Goal: Use online tool/utility: Utilize a website feature to perform a specific function

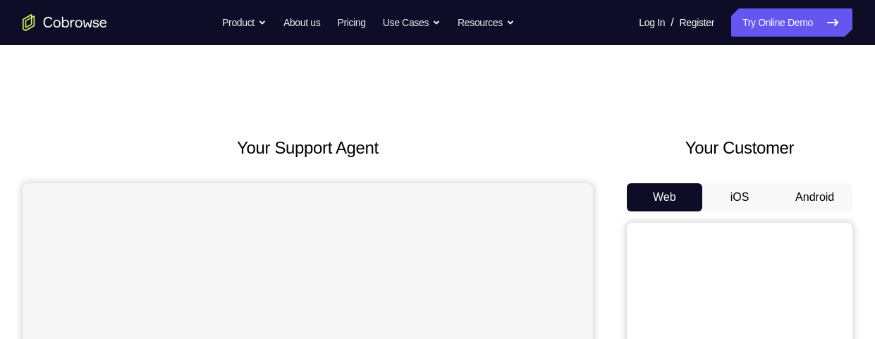
click at [819, 198] on button "Android" at bounding box center [814, 197] width 75 height 28
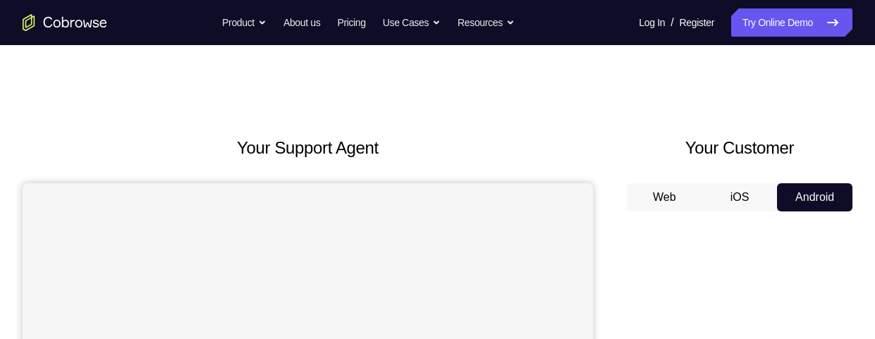
click at [759, 26] on link "Try Online Demo" at bounding box center [791, 22] width 121 height 28
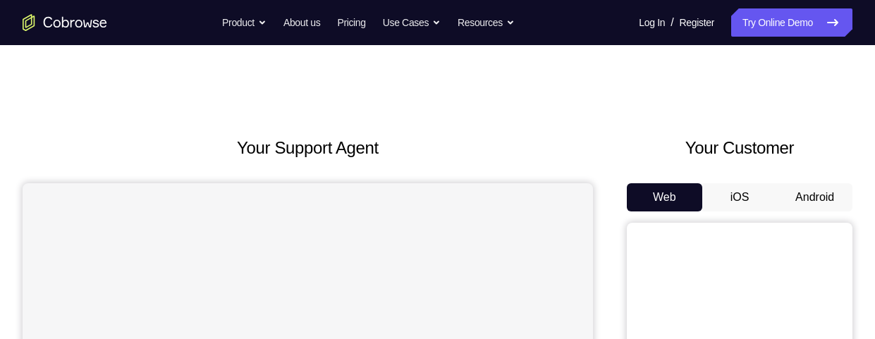
scroll to position [158, 0]
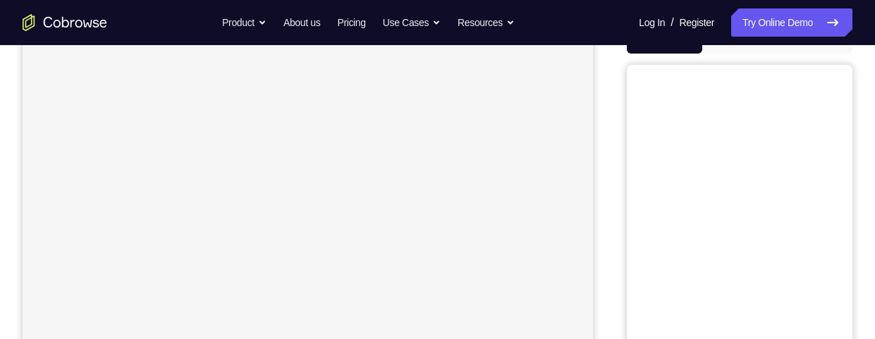
click at [818, 54] on button "Android" at bounding box center [814, 39] width 75 height 28
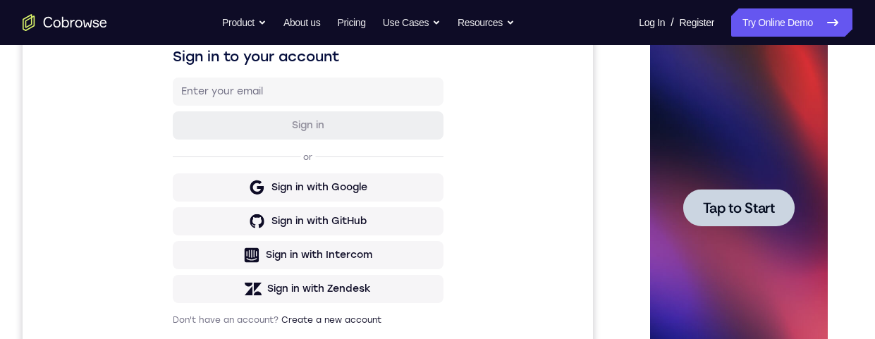
scroll to position [0, 0]
click at [745, 226] on div at bounding box center [738, 208] width 178 height 395
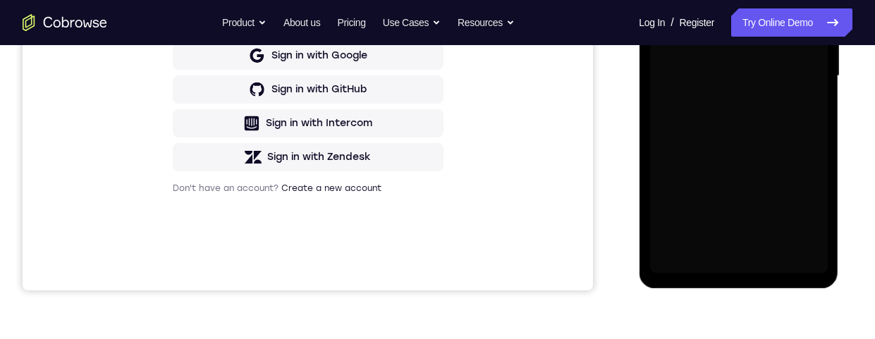
scroll to position [403, 0]
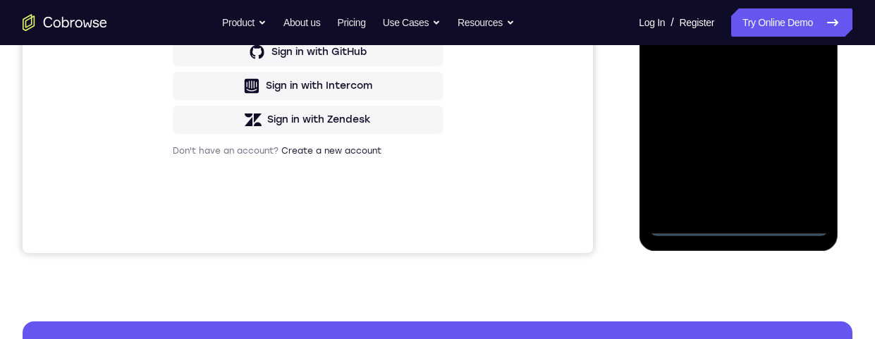
click at [739, 230] on div at bounding box center [738, 38] width 178 height 395
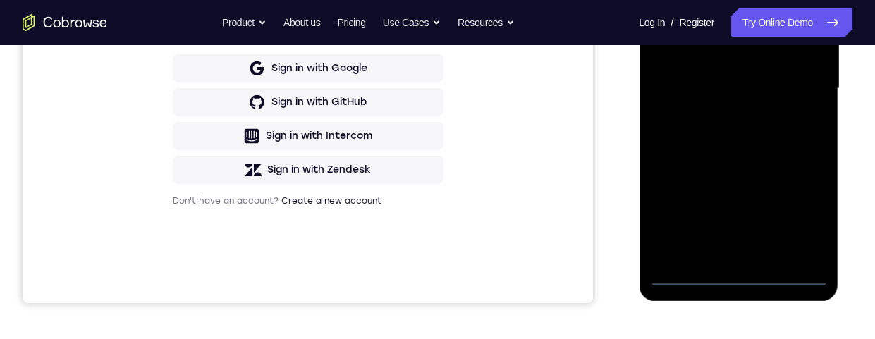
click at [806, 218] on div at bounding box center [738, 88] width 178 height 395
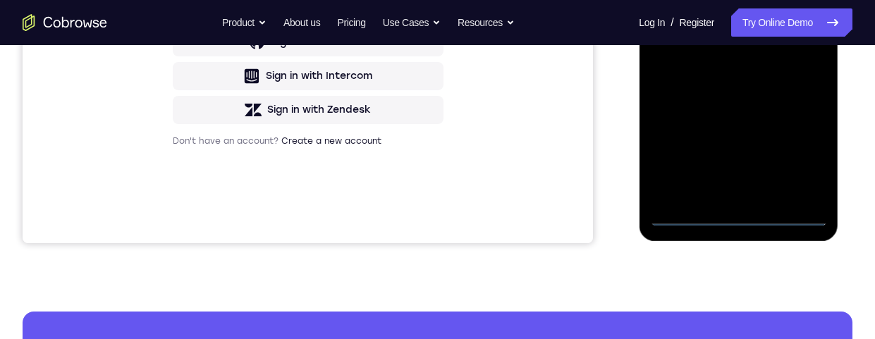
scroll to position [250, 0]
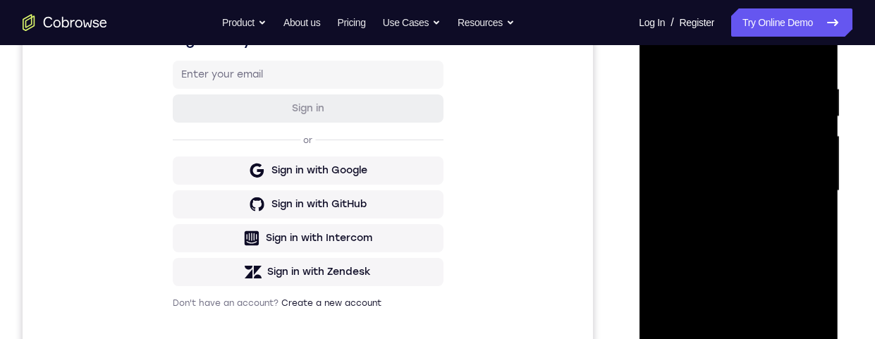
click at [697, 57] on div at bounding box center [738, 191] width 178 height 395
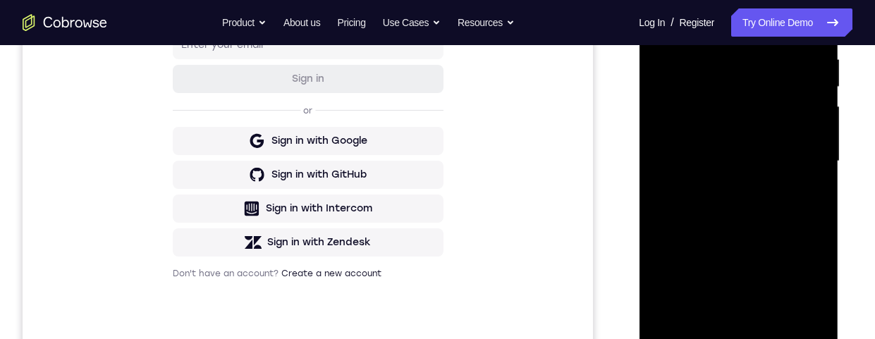
click at [794, 161] on div at bounding box center [738, 161] width 178 height 395
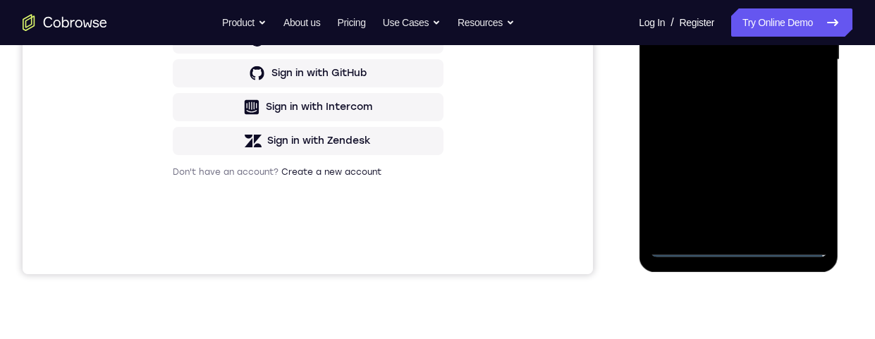
scroll to position [388, 0]
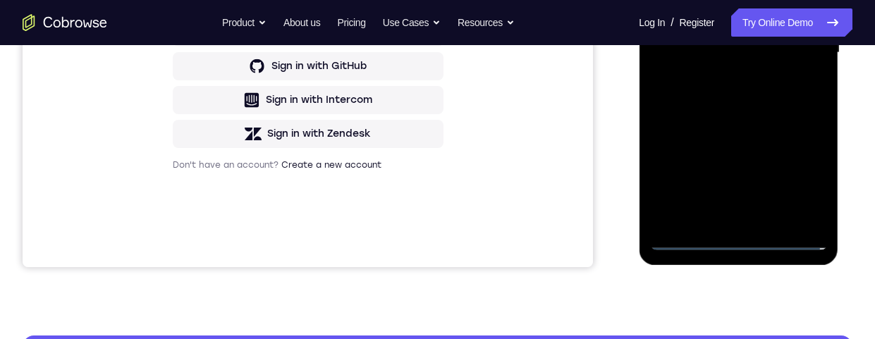
click at [720, 225] on div at bounding box center [738, 52] width 178 height 395
click at [729, 216] on div at bounding box center [738, 52] width 178 height 395
click at [723, 224] on div at bounding box center [738, 52] width 178 height 395
click at [726, 221] on div at bounding box center [738, 52] width 178 height 395
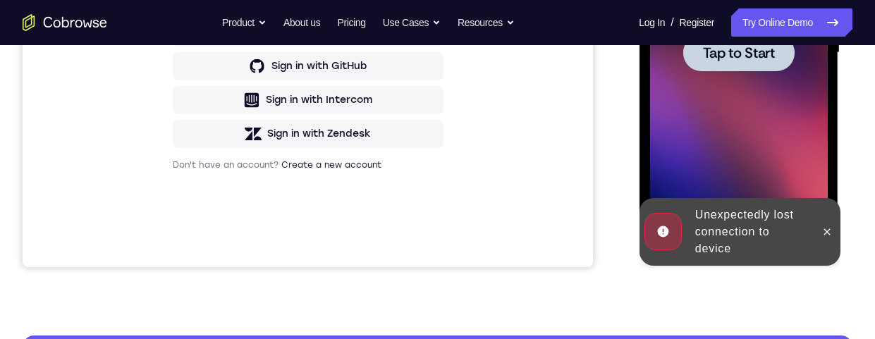
scroll to position [362, 0]
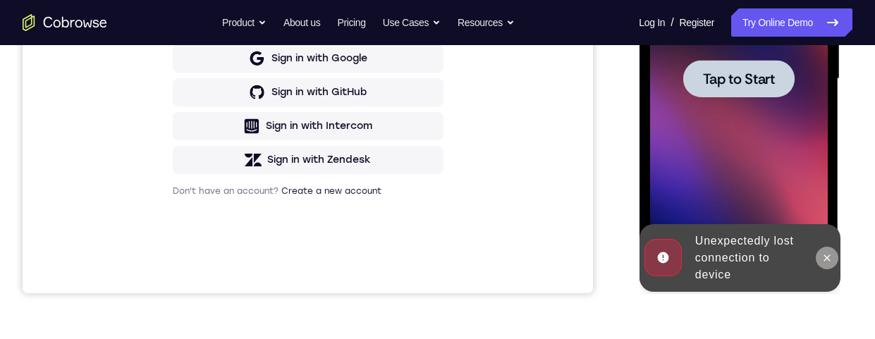
click at [826, 257] on icon at bounding box center [826, 258] width 6 height 6
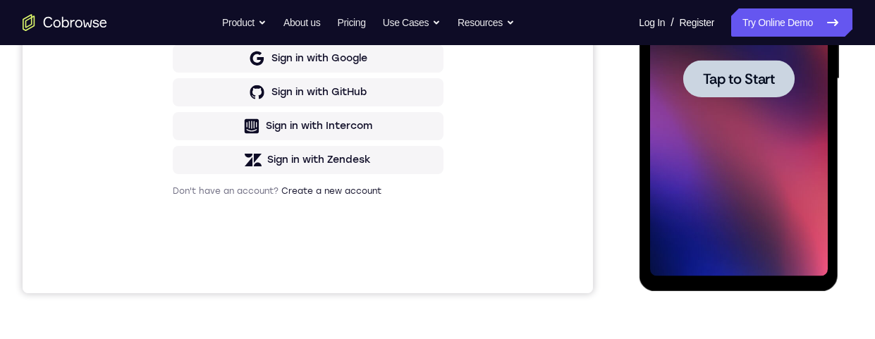
click at [744, 79] on span "Tap to Start" at bounding box center [738, 79] width 72 height 14
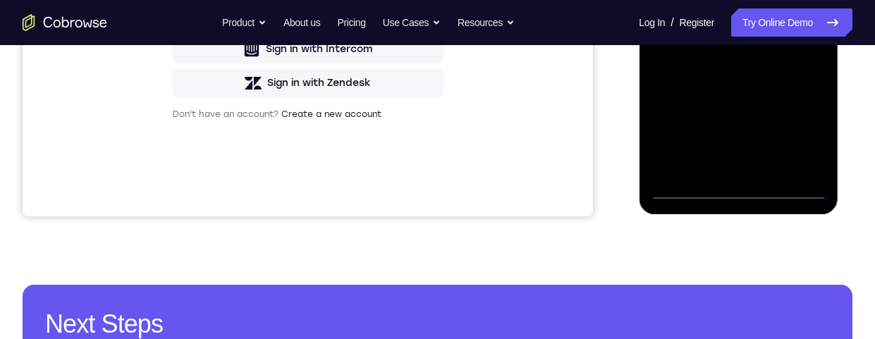
scroll to position [453, 0]
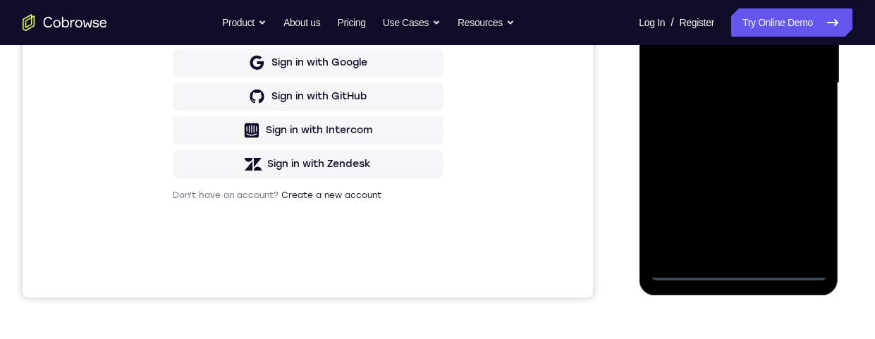
scroll to position [351, 0]
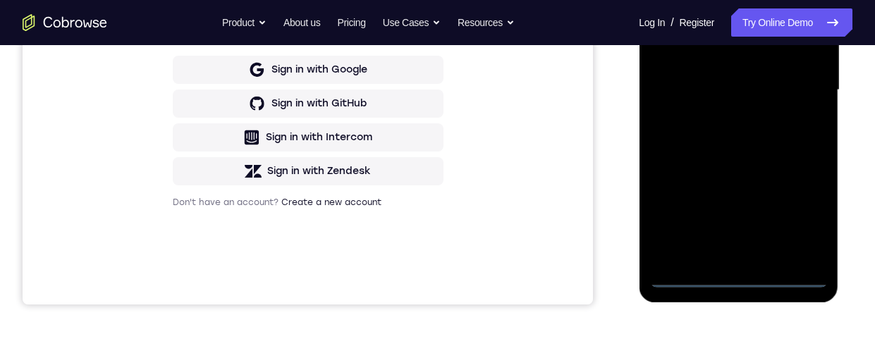
click at [801, 221] on div at bounding box center [738, 90] width 178 height 395
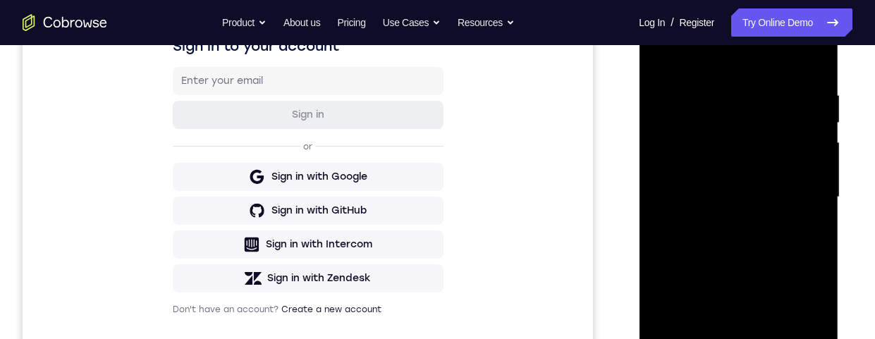
scroll to position [185, 0]
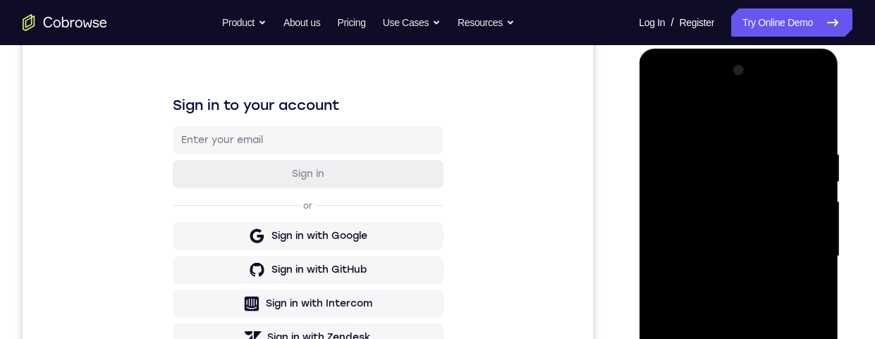
click at [748, 118] on div at bounding box center [738, 256] width 178 height 395
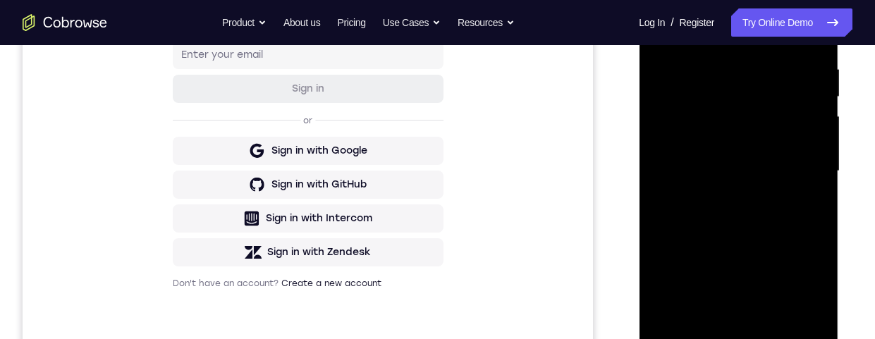
click at [803, 164] on div at bounding box center [738, 171] width 178 height 395
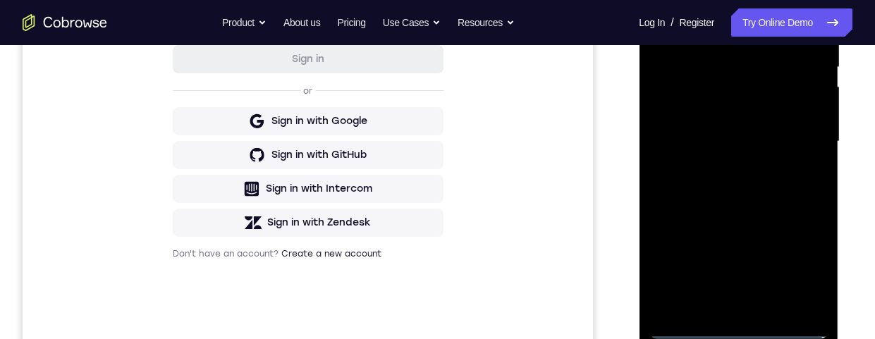
click at [728, 306] on div at bounding box center [738, 141] width 178 height 395
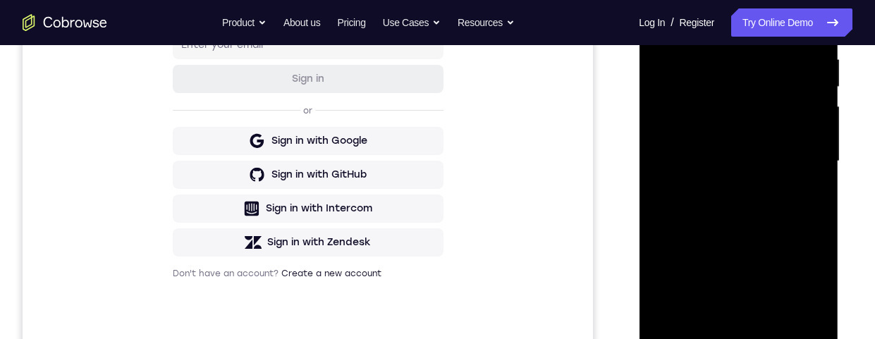
scroll to position [238, 0]
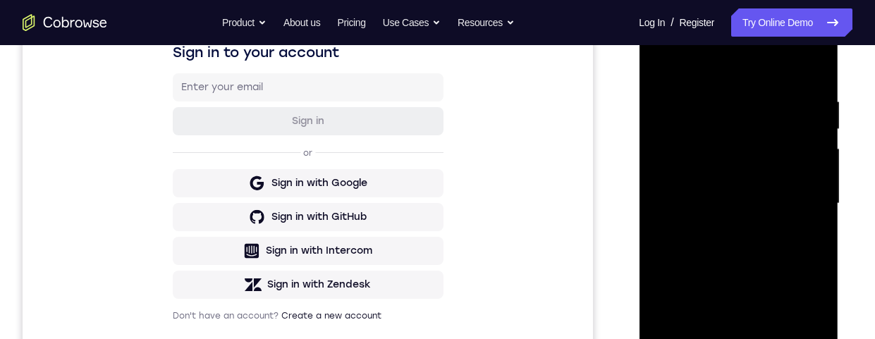
click at [772, 190] on div at bounding box center [738, 203] width 178 height 395
click at [679, 180] on div at bounding box center [738, 203] width 178 height 395
click at [710, 208] on div at bounding box center [738, 203] width 178 height 395
click at [737, 255] on div at bounding box center [738, 203] width 178 height 395
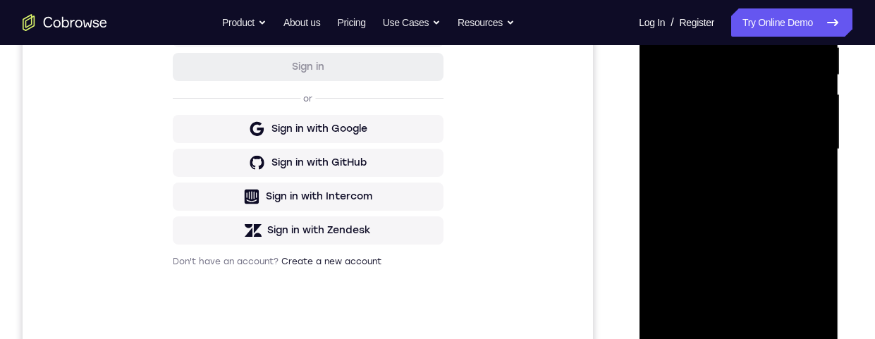
scroll to position [241, 0]
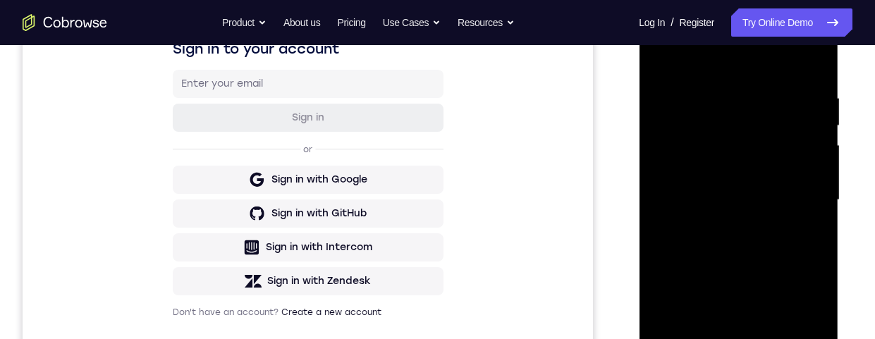
click at [745, 262] on div at bounding box center [738, 200] width 178 height 395
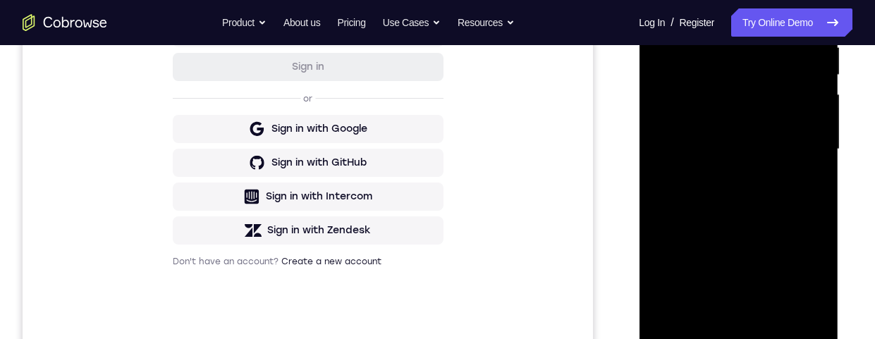
scroll to position [348, 0]
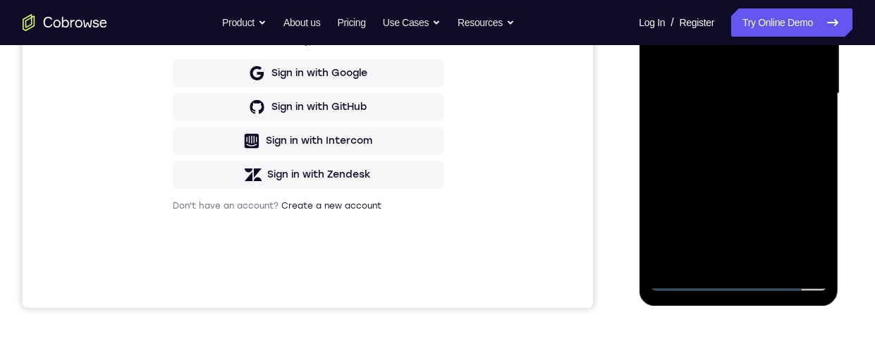
click at [741, 264] on div at bounding box center [738, 93] width 178 height 395
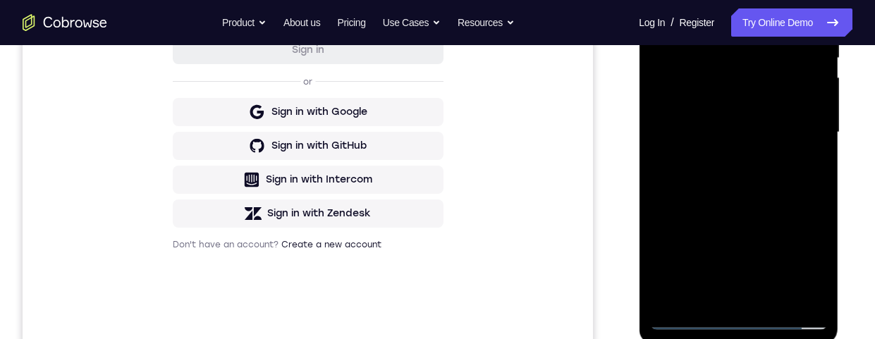
scroll to position [301, 0]
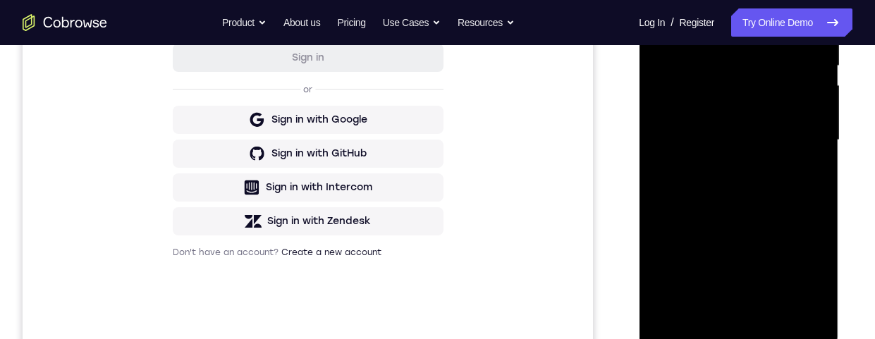
click at [759, 26] on link "Try Online Demo" at bounding box center [791, 22] width 121 height 28
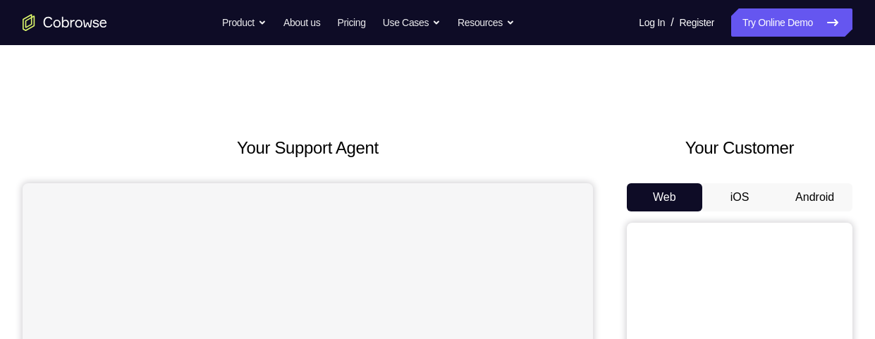
click at [800, 202] on button "Android" at bounding box center [814, 197] width 75 height 28
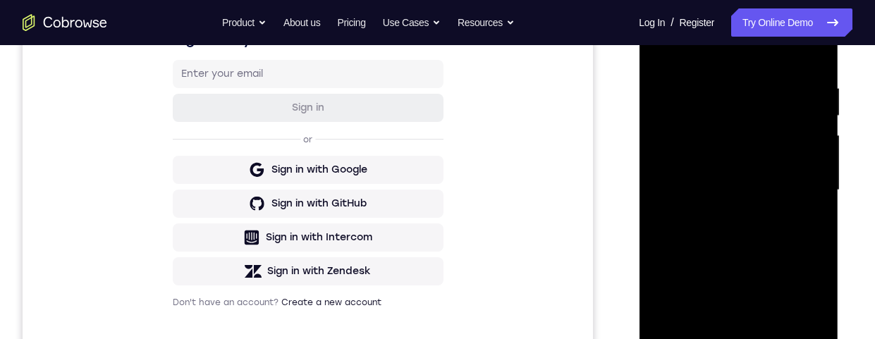
scroll to position [398, 0]
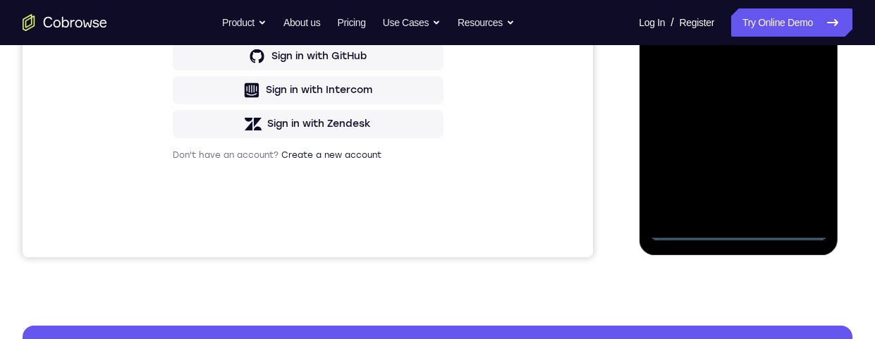
click at [737, 232] on div at bounding box center [738, 43] width 178 height 395
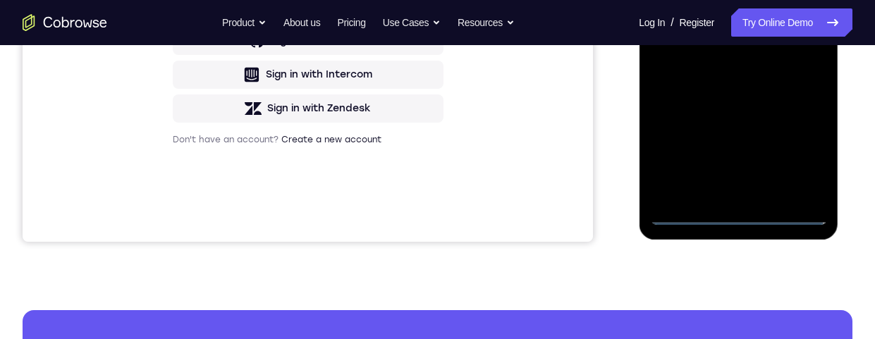
click at [798, 155] on div at bounding box center [738, 27] width 178 height 395
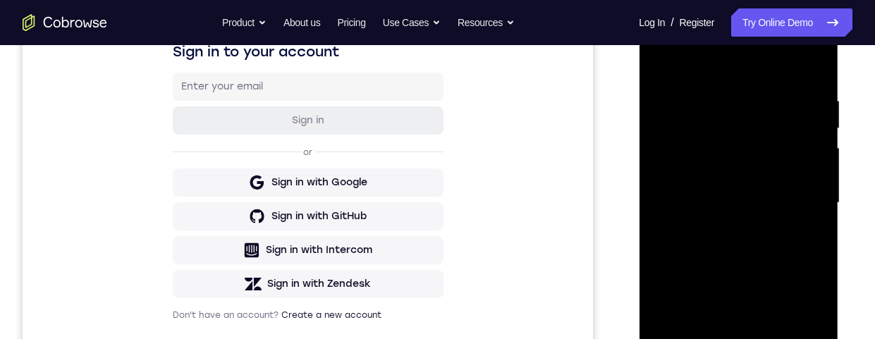
scroll to position [202, 0]
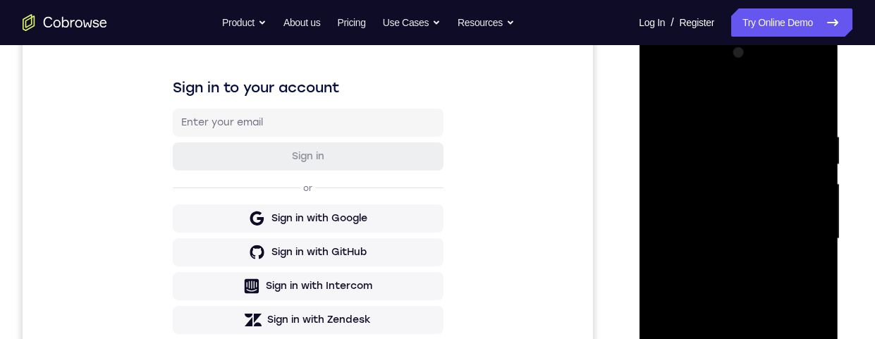
click at [715, 102] on div at bounding box center [738, 239] width 178 height 395
click at [804, 238] on div at bounding box center [738, 239] width 178 height 395
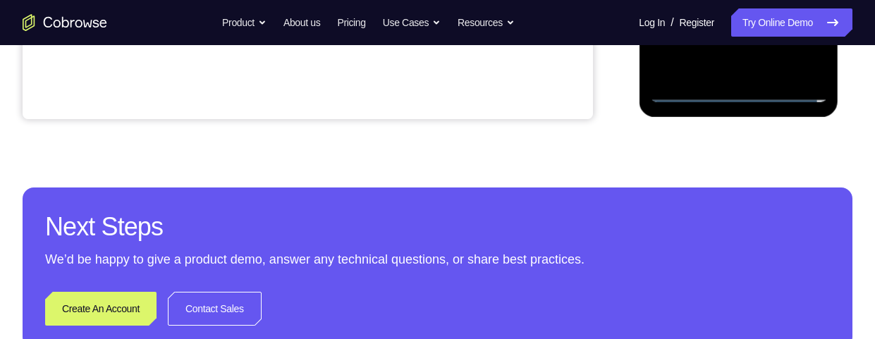
scroll to position [467, 0]
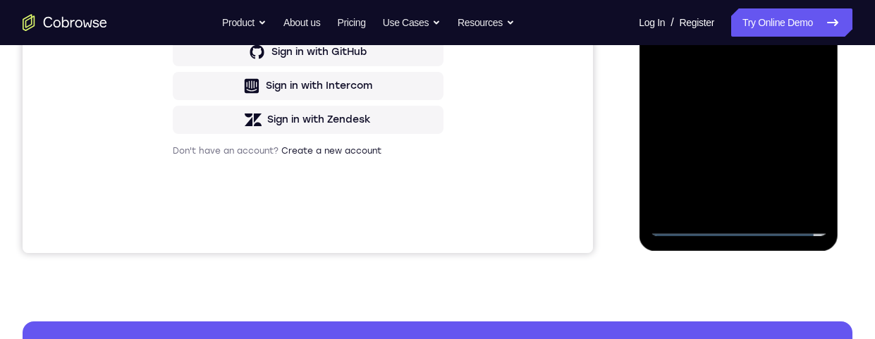
scroll to position [314, 0]
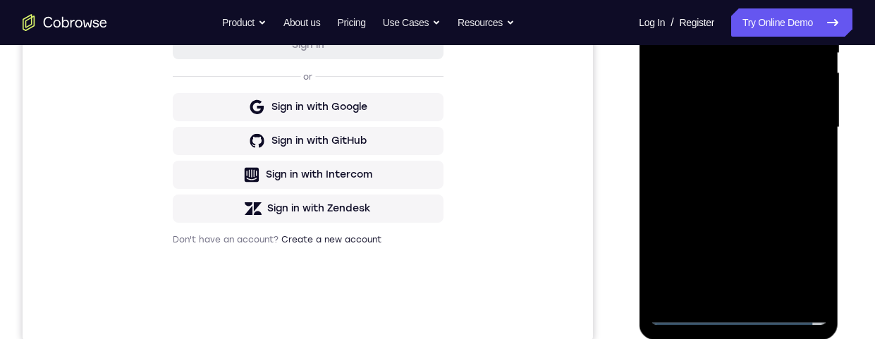
click at [738, 106] on div at bounding box center [738, 127] width 178 height 395
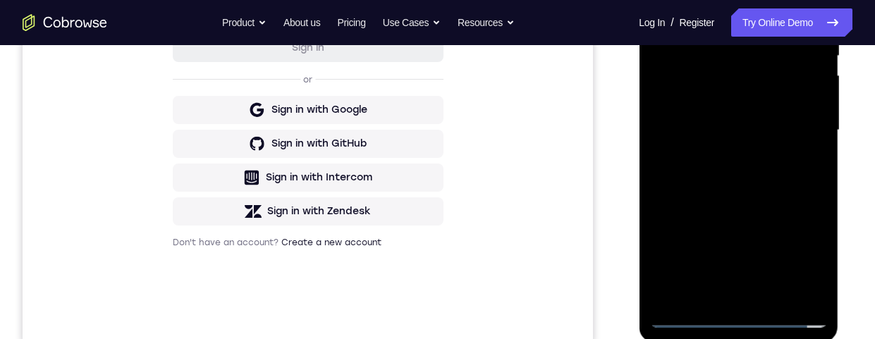
click at [682, 108] on div at bounding box center [738, 130] width 178 height 395
click at [732, 130] on div at bounding box center [738, 130] width 178 height 395
click at [745, 182] on div at bounding box center [738, 130] width 178 height 395
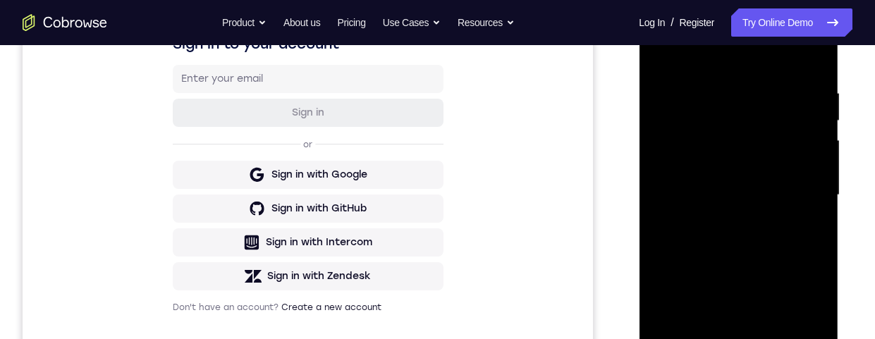
click at [733, 257] on div at bounding box center [738, 195] width 178 height 395
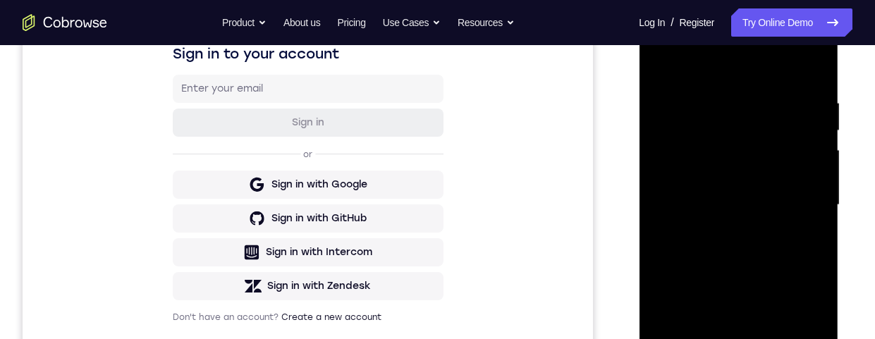
click at [718, 100] on div at bounding box center [738, 205] width 178 height 395
click at [816, 75] on div at bounding box center [738, 205] width 178 height 395
click at [769, 104] on div at bounding box center [738, 205] width 178 height 395
click at [812, 72] on div at bounding box center [738, 205] width 178 height 395
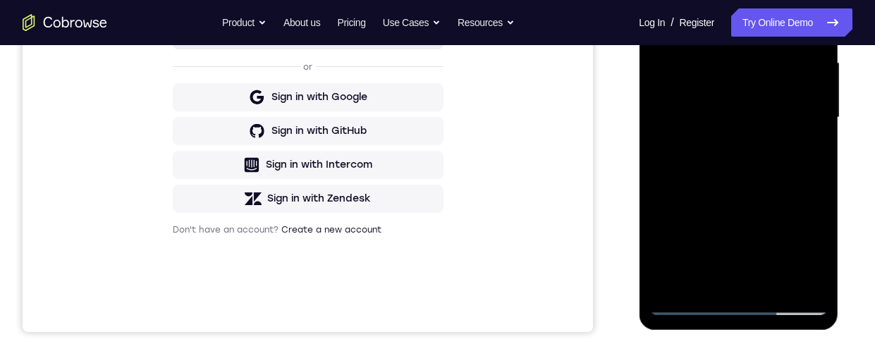
click at [759, 26] on link "Try Online Demo" at bounding box center [791, 22] width 121 height 28
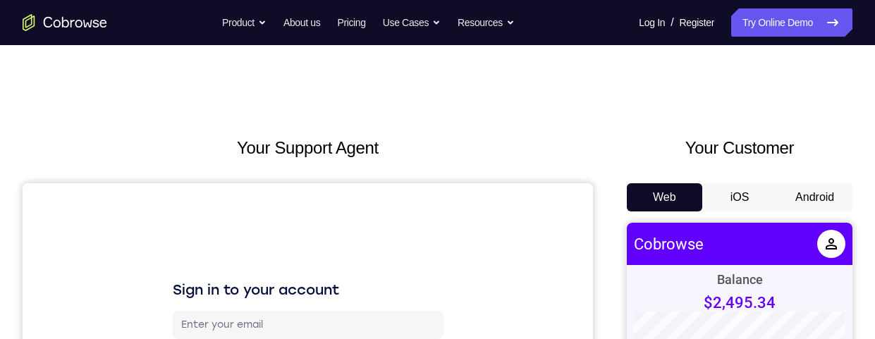
click at [818, 197] on button "Android" at bounding box center [814, 197] width 75 height 28
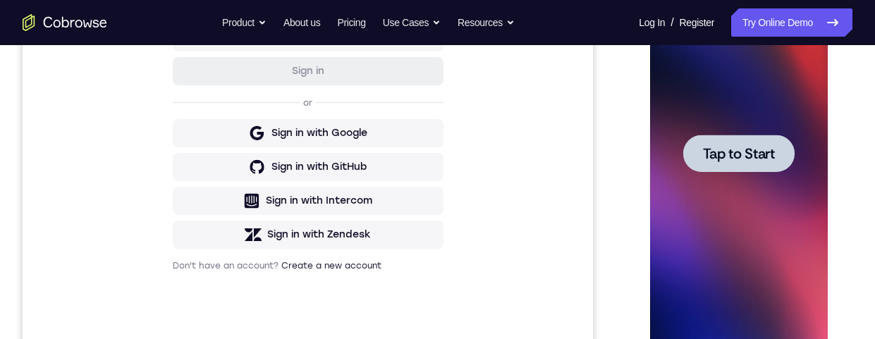
click at [755, 164] on div at bounding box center [737, 153] width 111 height 37
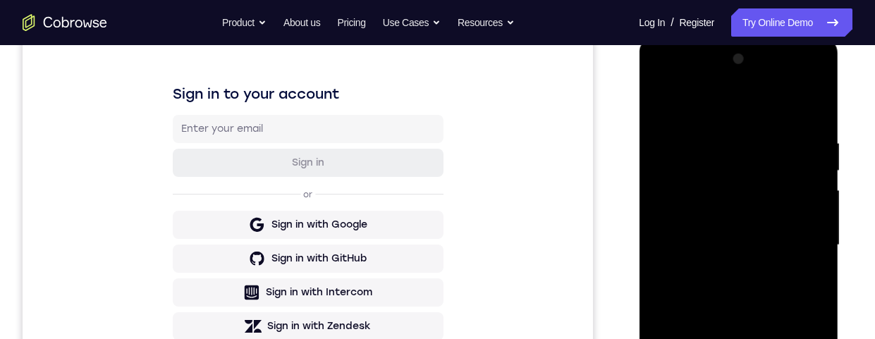
scroll to position [314, 0]
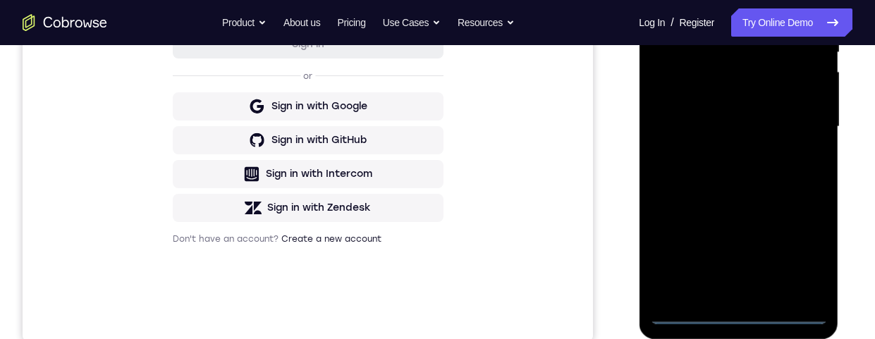
click at [739, 319] on div at bounding box center [738, 126] width 178 height 395
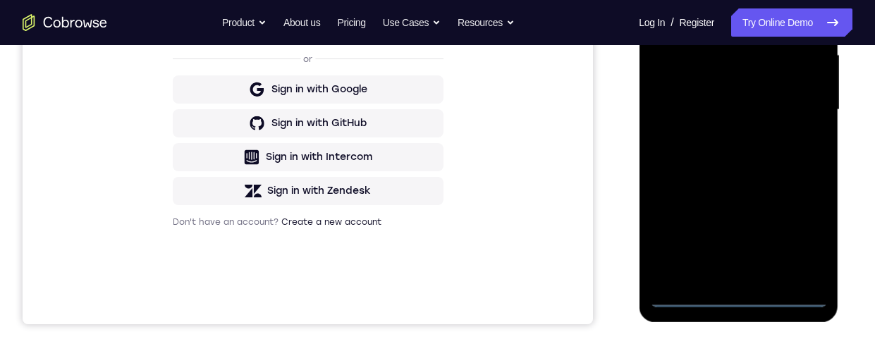
click at [798, 235] on div at bounding box center [738, 110] width 178 height 395
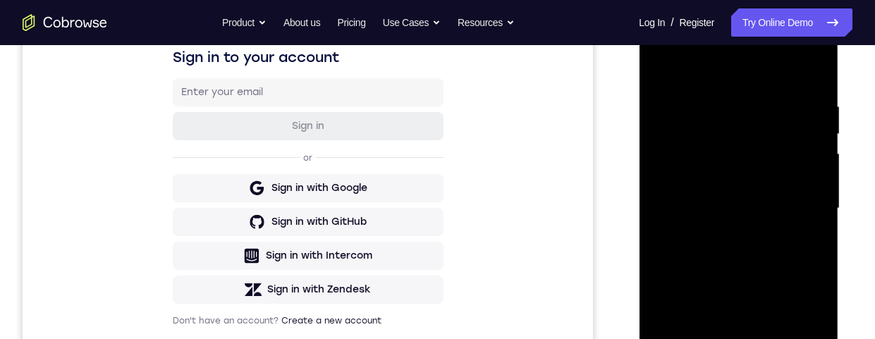
scroll to position [210, 0]
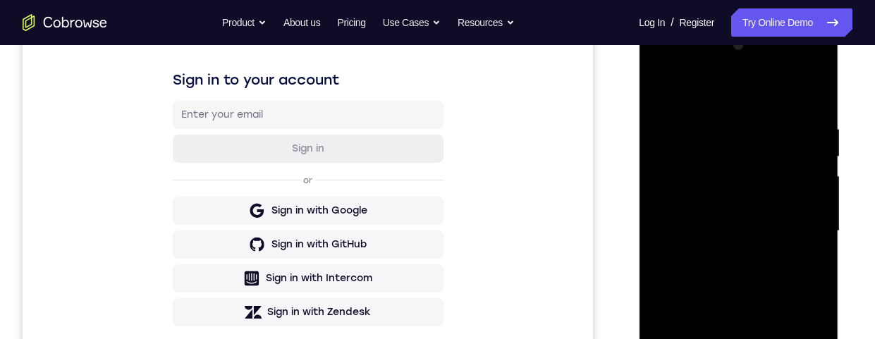
click at [754, 103] on div at bounding box center [738, 231] width 178 height 395
click at [800, 228] on div at bounding box center [738, 232] width 178 height 395
click at [726, 268] on div at bounding box center [738, 232] width 178 height 395
click at [725, 264] on div at bounding box center [738, 232] width 178 height 395
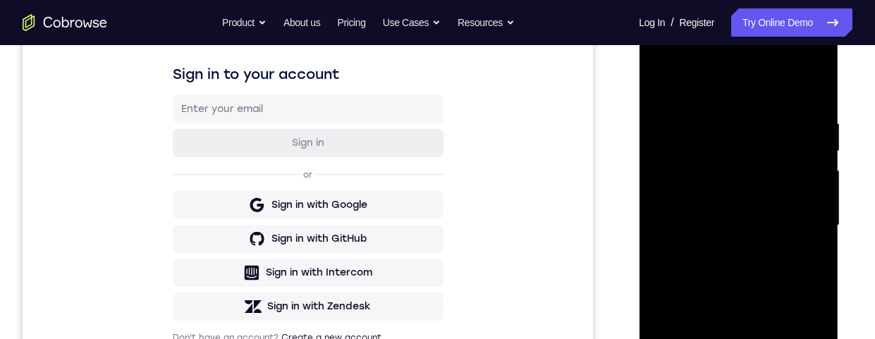
scroll to position [221, 0]
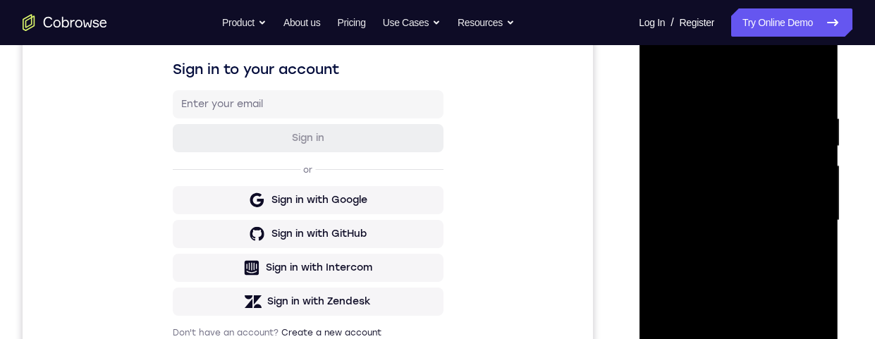
click at [773, 211] on div at bounding box center [738, 220] width 178 height 395
click at [694, 204] on div at bounding box center [738, 220] width 178 height 395
click at [730, 227] on div at bounding box center [738, 220] width 178 height 395
click at [750, 271] on div at bounding box center [738, 220] width 178 height 395
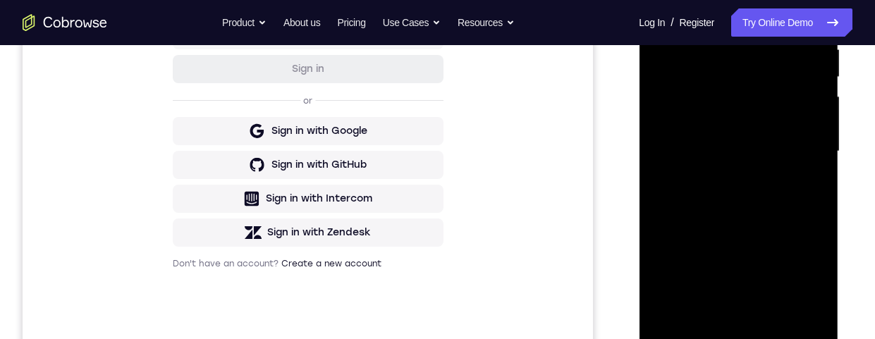
scroll to position [329, 0]
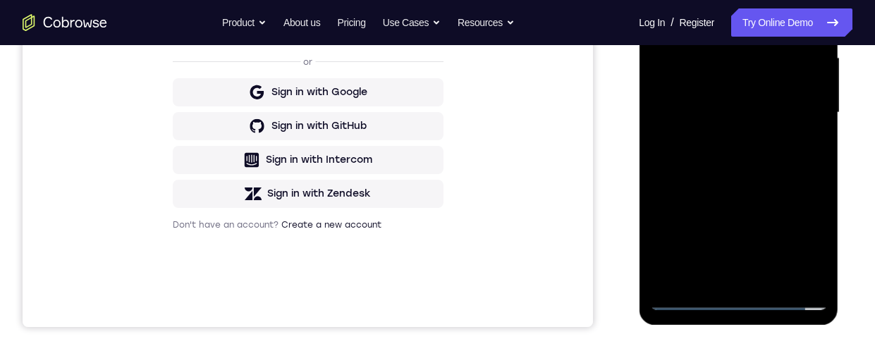
click at [754, 175] on div at bounding box center [738, 112] width 178 height 395
click at [740, 282] on div at bounding box center [738, 112] width 178 height 395
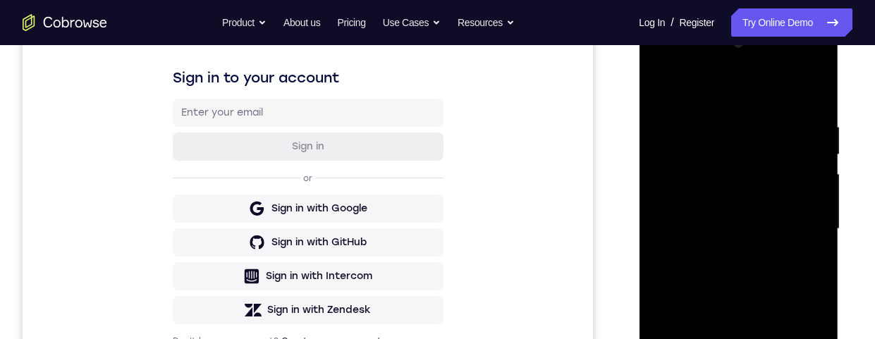
scroll to position [202, 0]
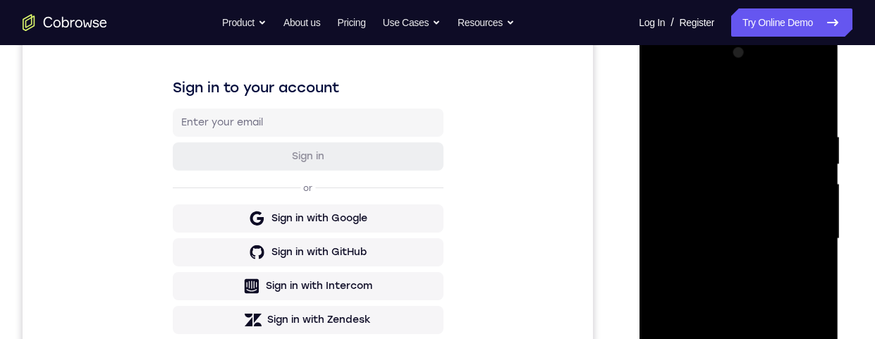
click at [818, 280] on div at bounding box center [738, 239] width 178 height 395
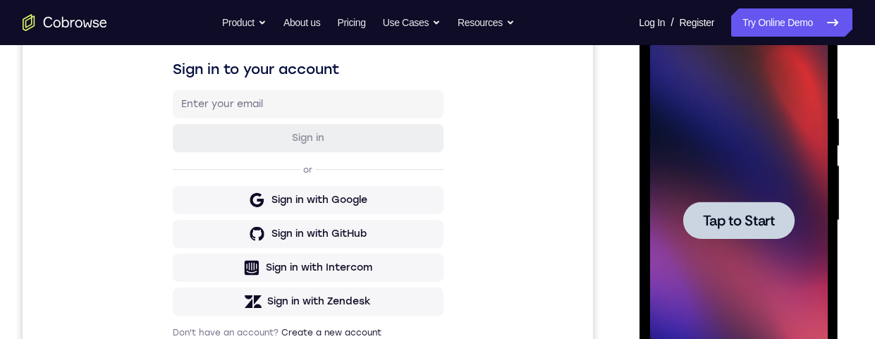
scroll to position [0, 0]
